Goal: Task Accomplishment & Management: Complete application form

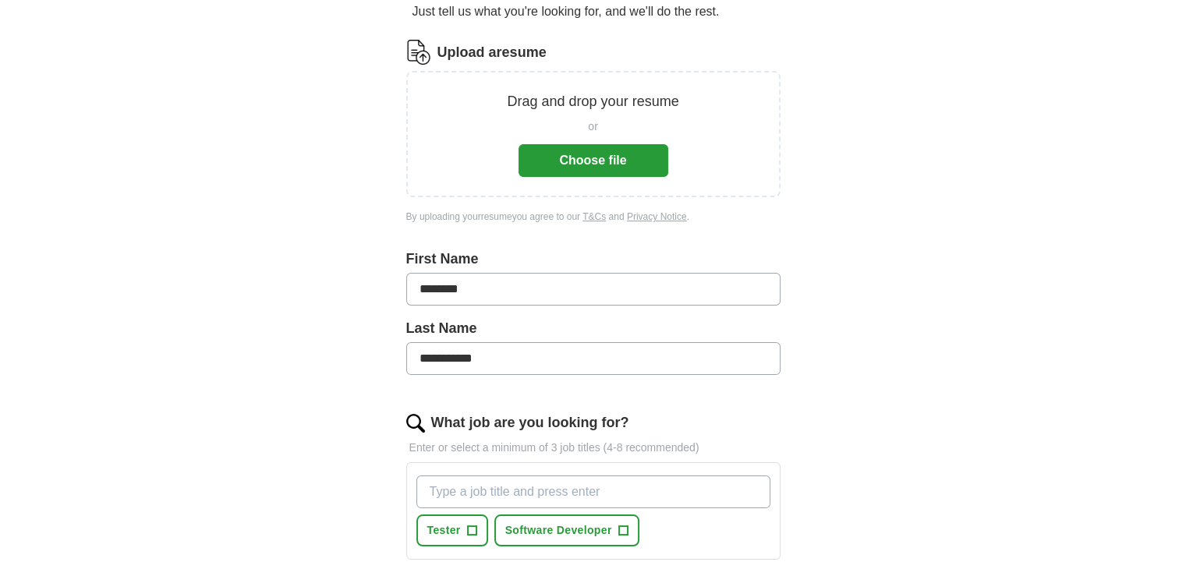
scroll to position [172, 0]
click at [553, 172] on button "Choose file" at bounding box center [593, 162] width 150 height 33
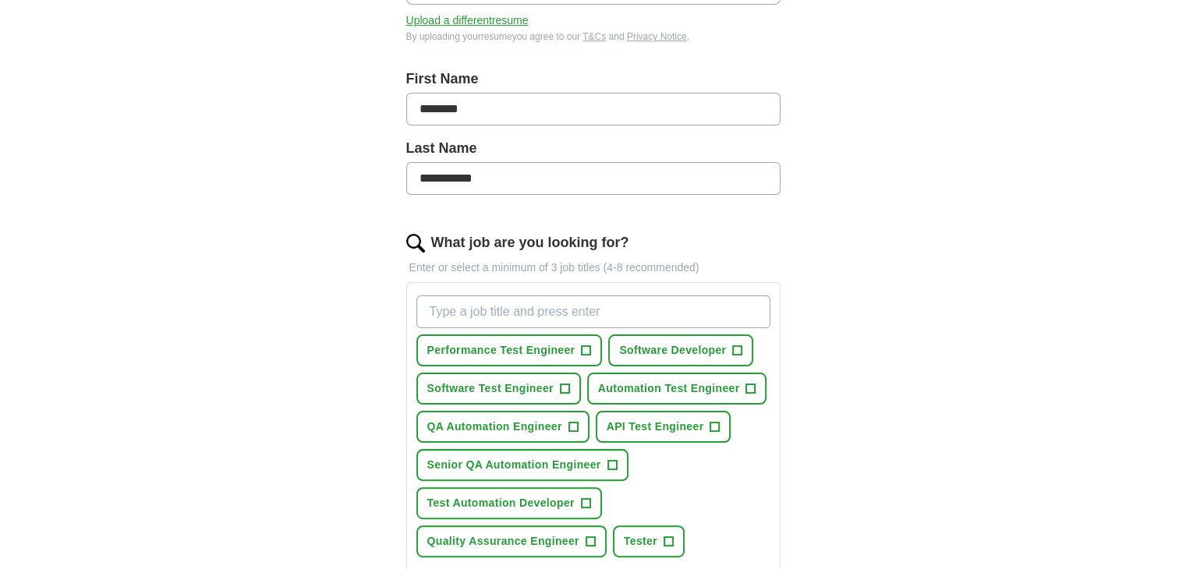
scroll to position [293, 0]
click at [561, 387] on span "+" at bounding box center [564, 387] width 9 height 12
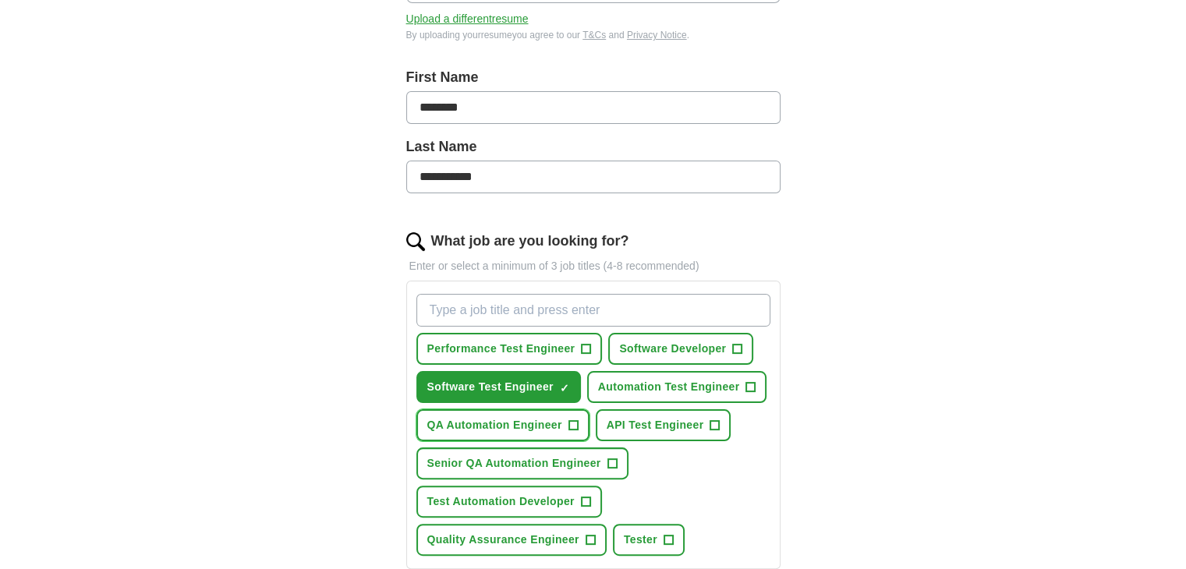
click at [564, 412] on button "QA Automation Engineer +" at bounding box center [502, 425] width 173 height 32
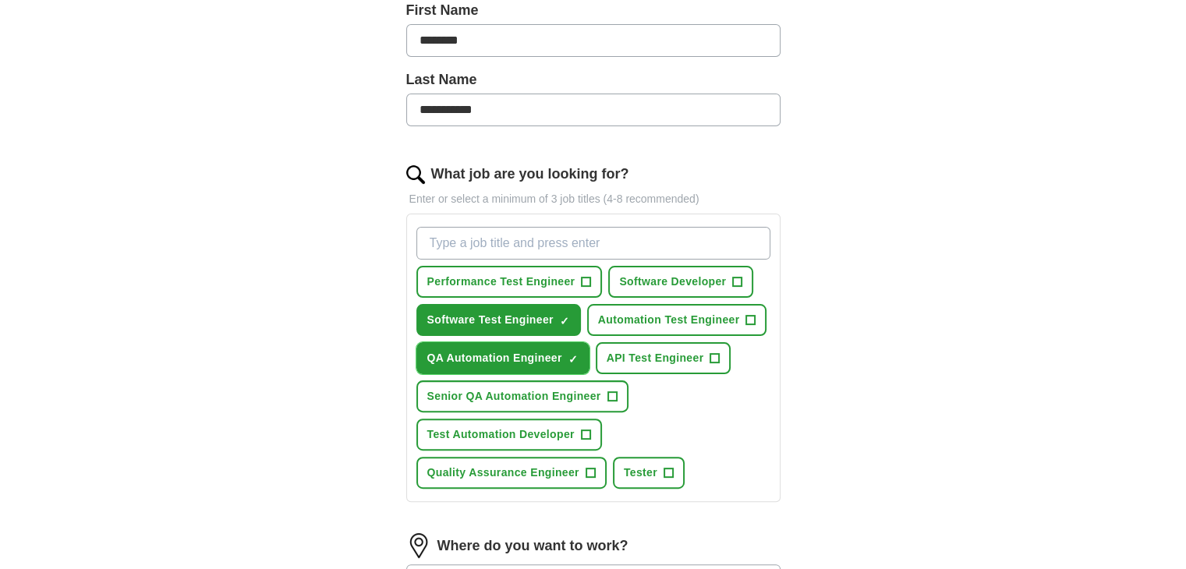
scroll to position [361, 0]
click at [690, 267] on button "Software Developer +" at bounding box center [680, 281] width 145 height 32
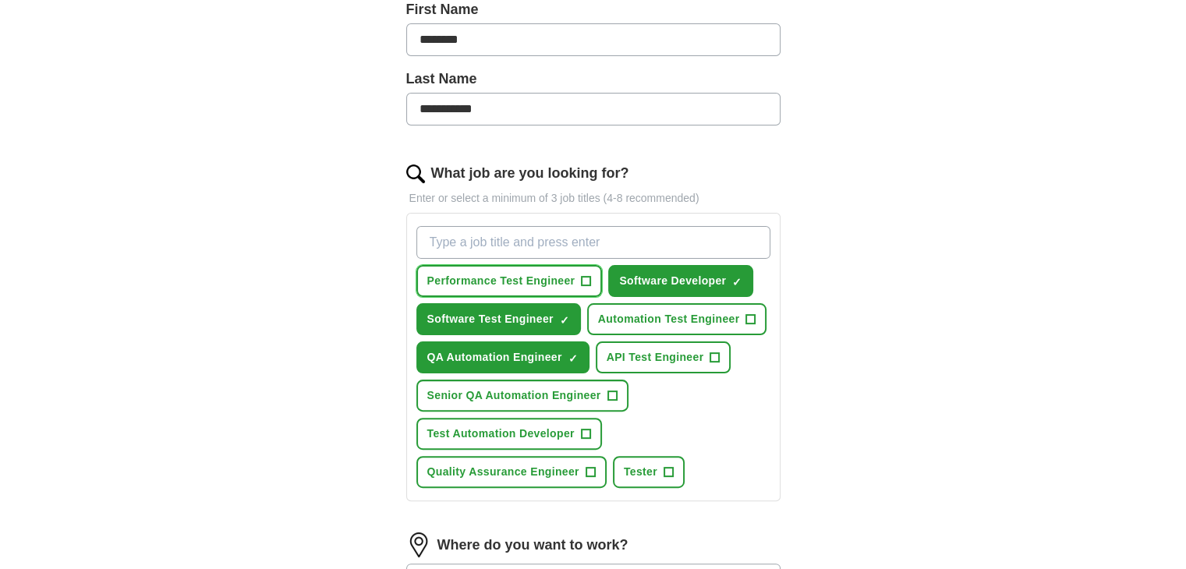
click at [563, 278] on span "Performance Test Engineer" at bounding box center [501, 281] width 148 height 16
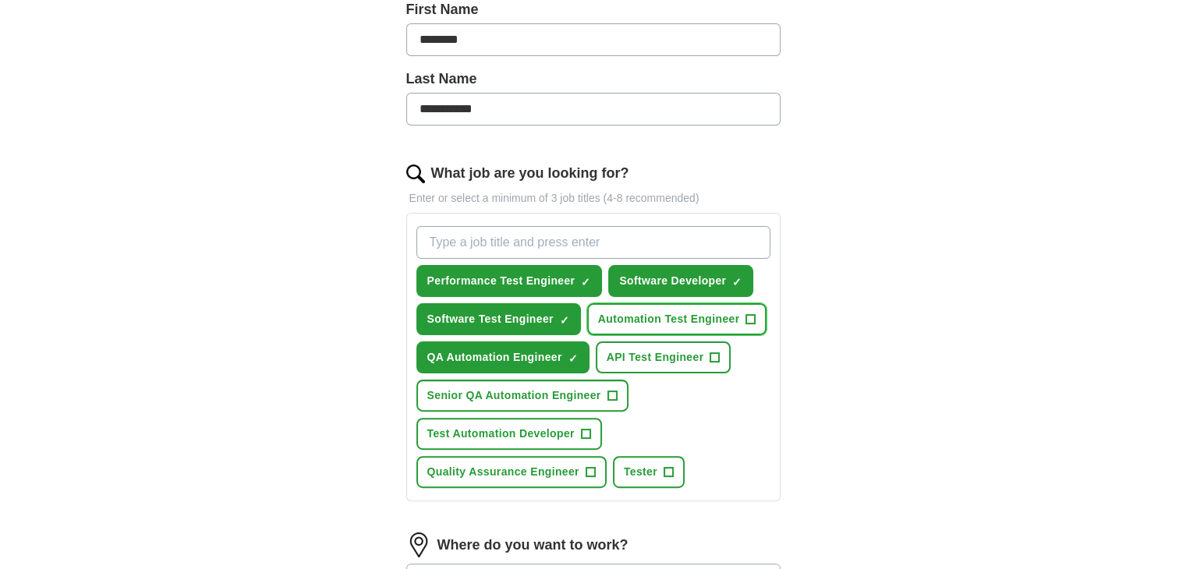
click at [645, 311] on span "Automation Test Engineer" at bounding box center [669, 319] width 142 height 16
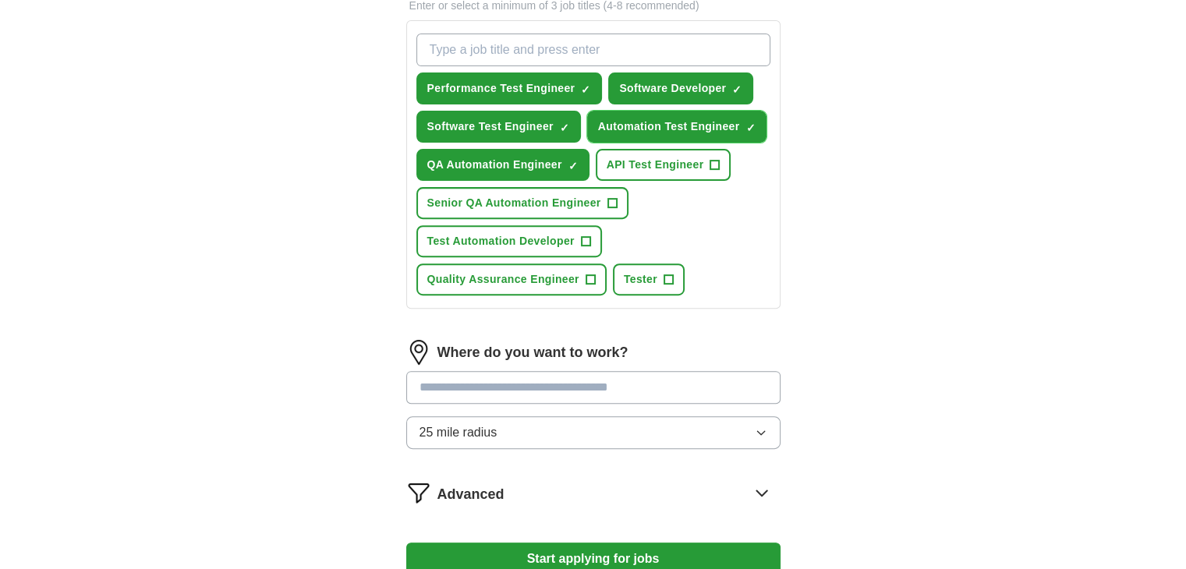
scroll to position [554, 0]
click at [578, 267] on button "Quality Assurance Engineer +" at bounding box center [511, 279] width 190 height 32
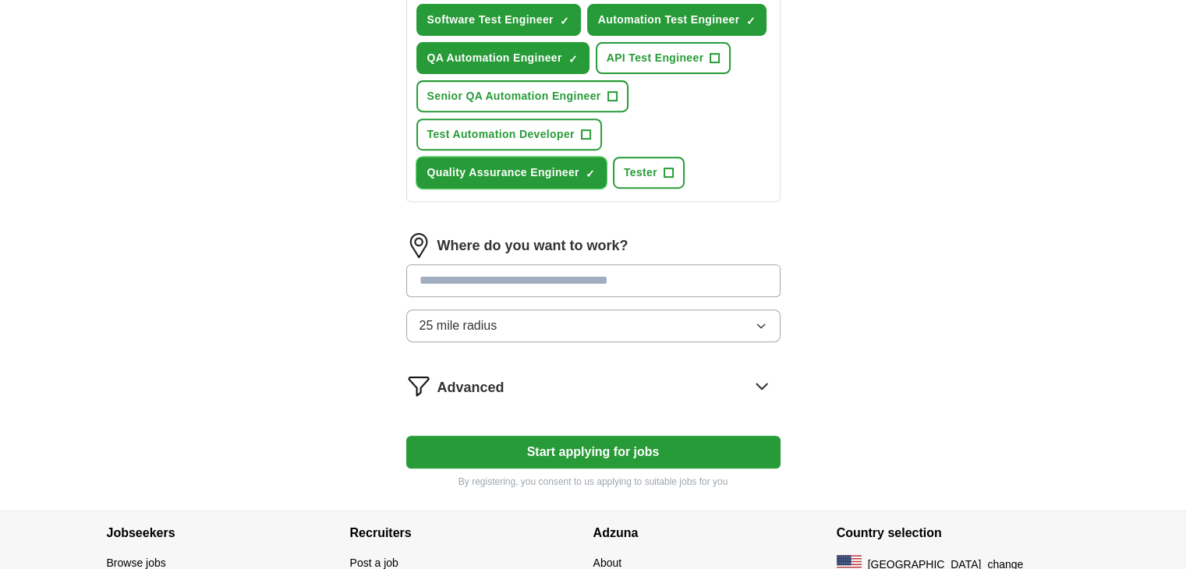
scroll to position [686, 0]
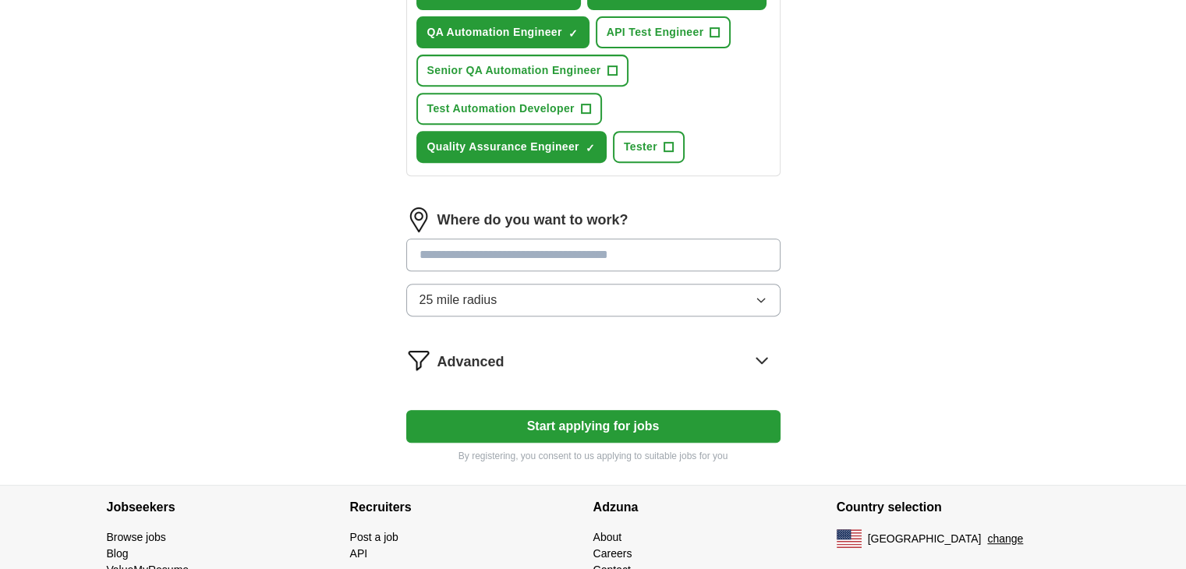
click at [550, 426] on button "Start applying for jobs" at bounding box center [593, 426] width 374 height 33
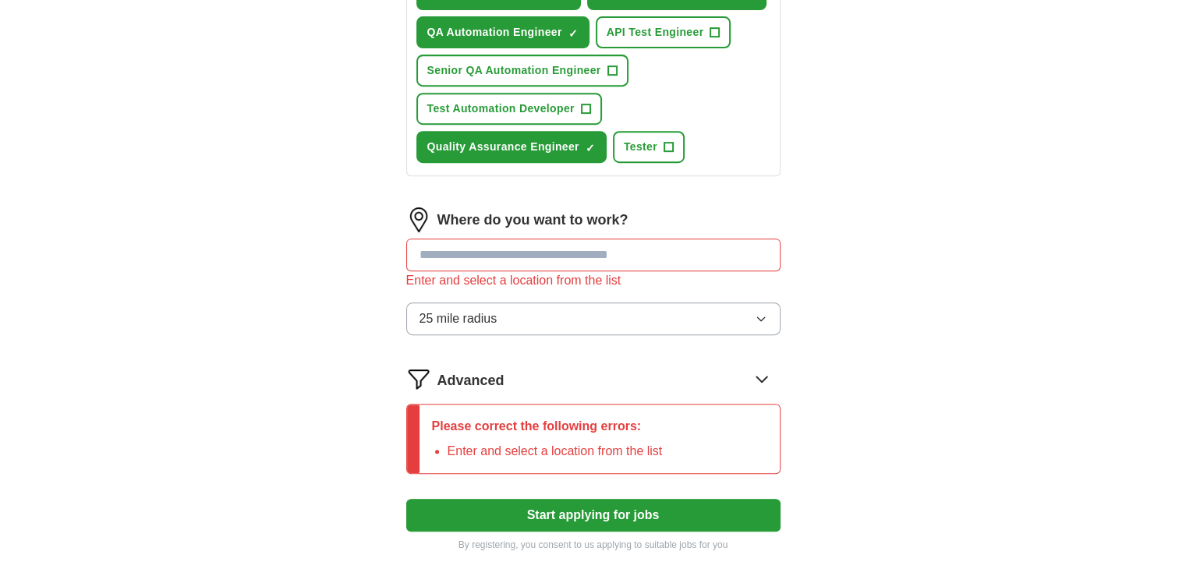
click at [589, 249] on input at bounding box center [593, 255] width 374 height 33
